Goal: Information Seeking & Learning: Learn about a topic

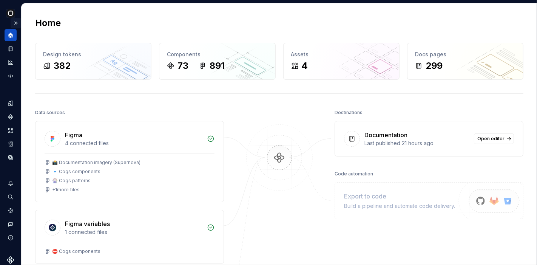
click at [12, 22] on button "Expand sidebar" at bounding box center [16, 23] width 11 height 11
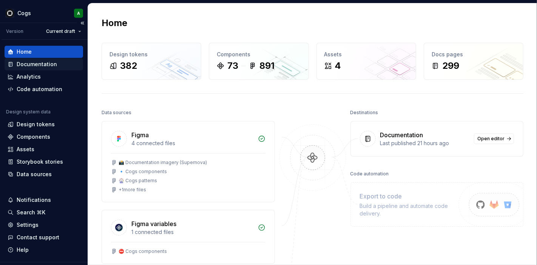
click at [31, 63] on div "Documentation" at bounding box center [37, 64] width 40 height 8
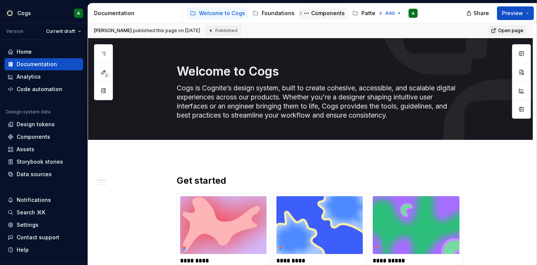
click at [316, 13] on div "Components" at bounding box center [328, 13] width 34 height 8
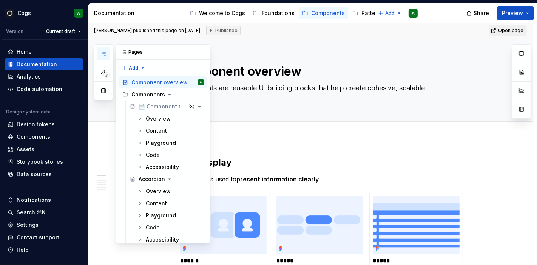
click at [105, 48] on button "button" at bounding box center [104, 54] width 14 height 14
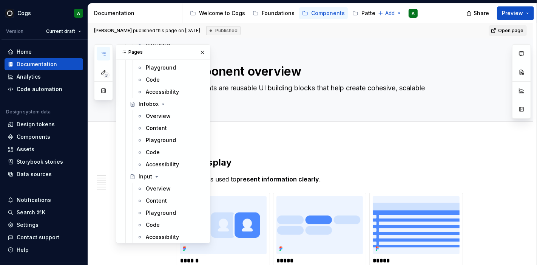
scroll to position [1296, 0]
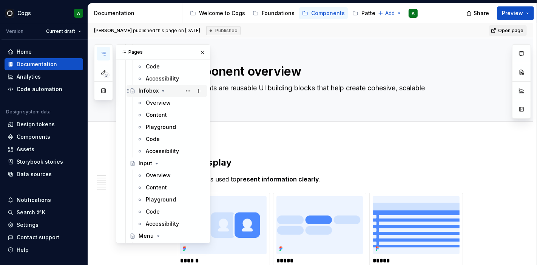
click at [151, 90] on div "Infobox" at bounding box center [149, 91] width 20 height 8
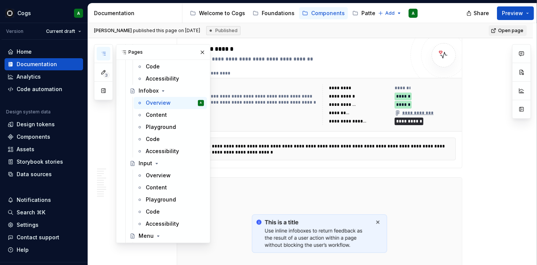
scroll to position [138, 0]
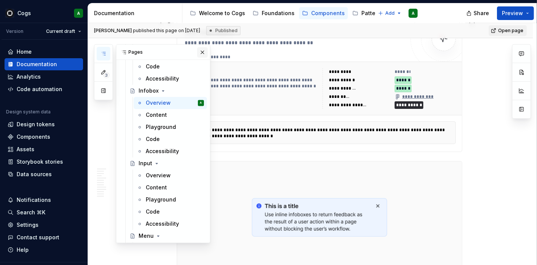
click at [201, 52] on button "button" at bounding box center [202, 52] width 11 height 11
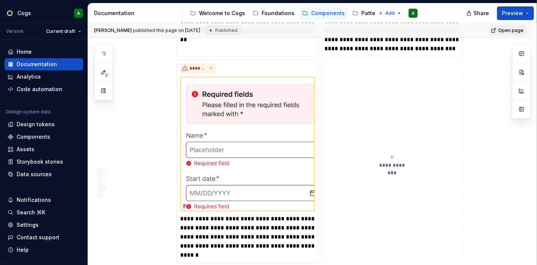
scroll to position [1111, 0]
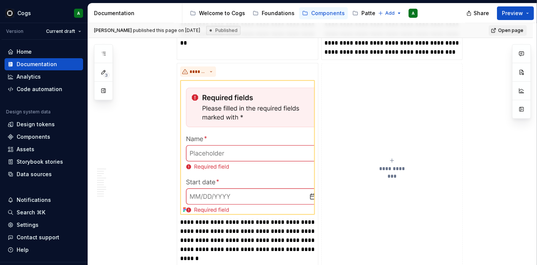
click at [4, 2] on div "Cogs A Version Current draft Home Documentation Analytics Code automation Desig…" at bounding box center [268, 132] width 537 height 265
drag, startPoint x: 4, startPoint y: 2, endPoint x: 26, endPoint y: 8, distance: 22.8
click at [26, 8] on div "Cogs A Version Current draft Home Documentation Analytics Code automation Desig…" at bounding box center [268, 132] width 537 height 265
type textarea "*"
